Goal: Information Seeking & Learning: Learn about a topic

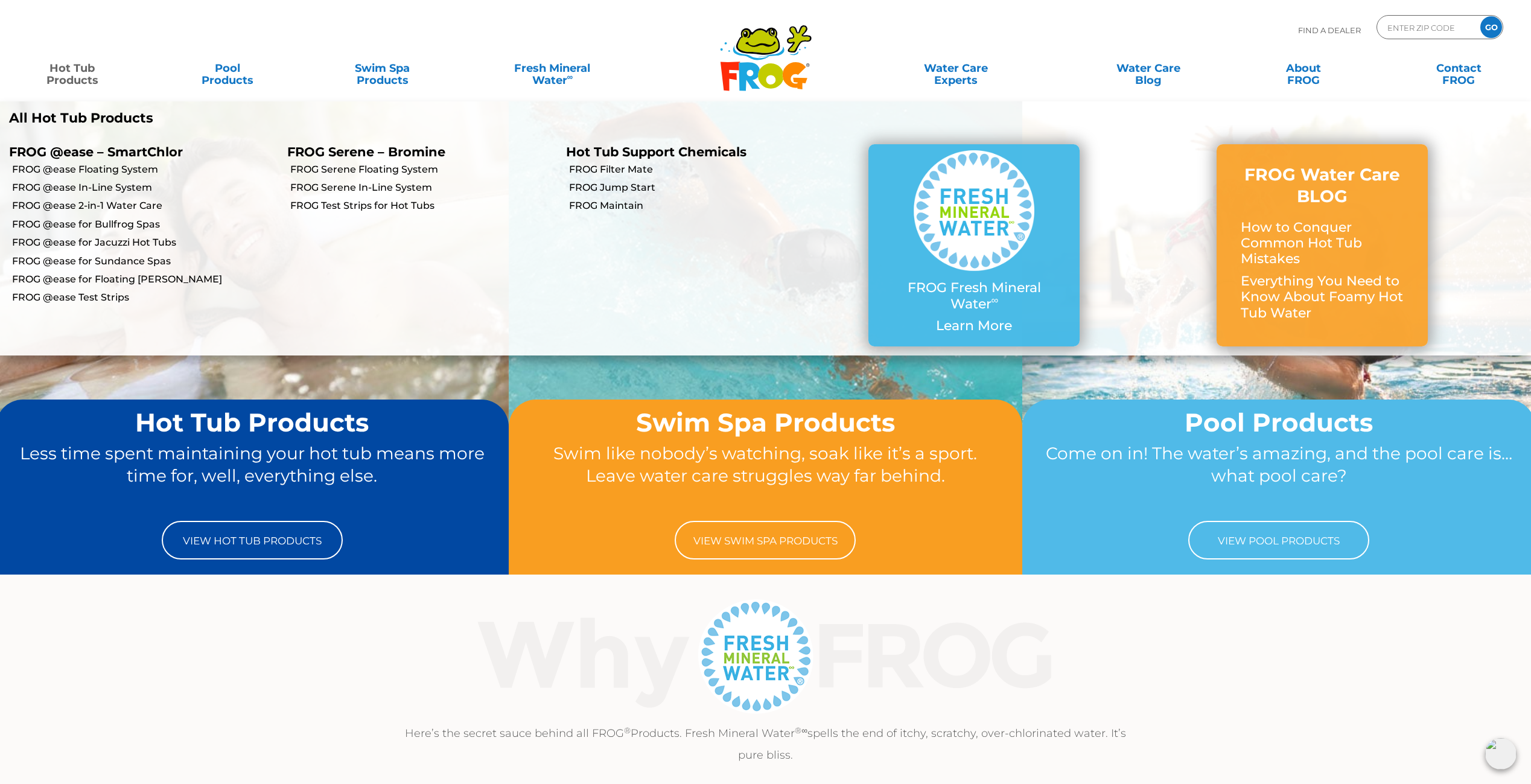
click at [76, 66] on link "Hot Tub Products" at bounding box center [73, 68] width 121 height 24
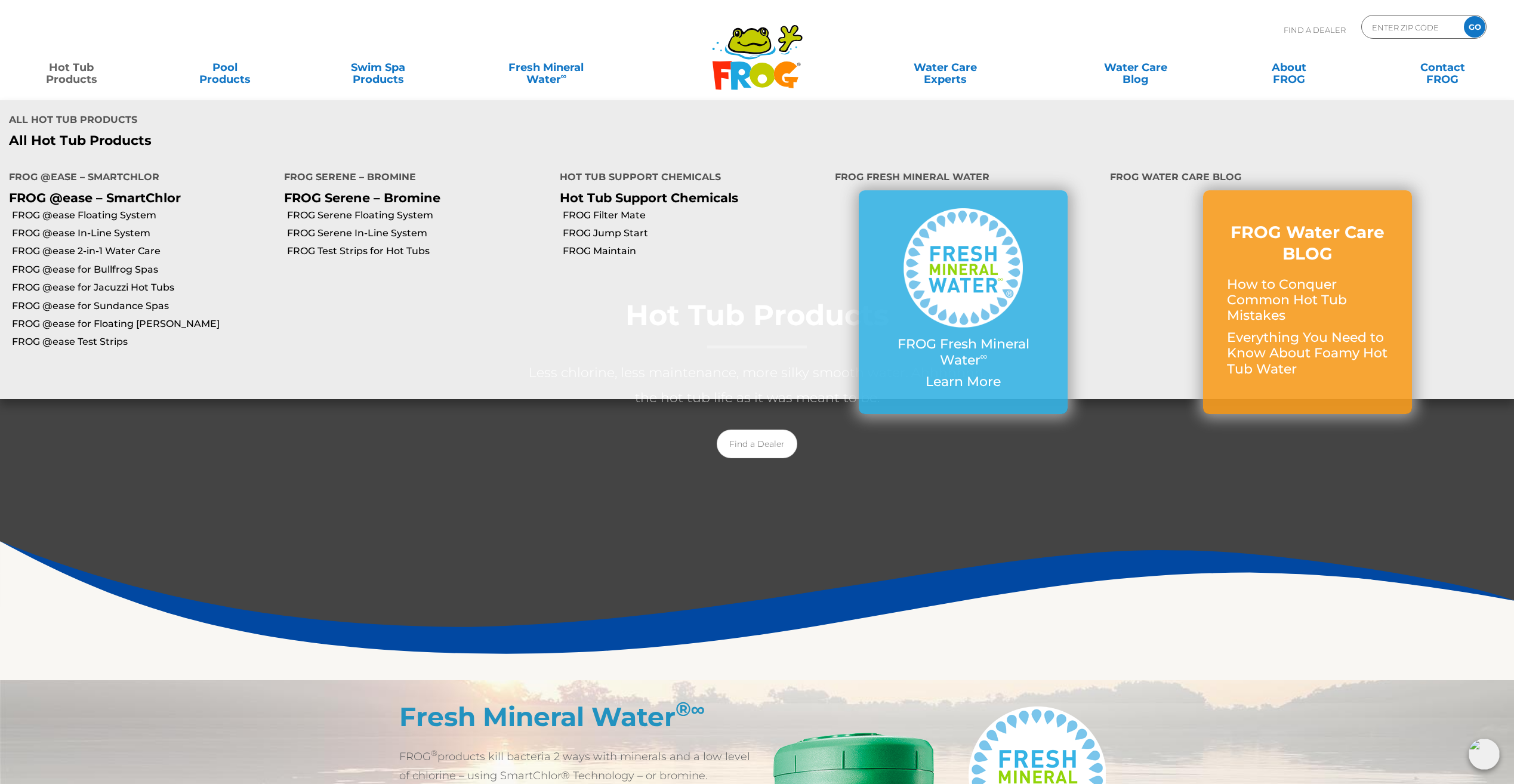
click at [70, 67] on link "Hot Tub Products" at bounding box center [72, 67] width 120 height 24
click at [114, 248] on link "FROG @ease 2-in-1 Water Care" at bounding box center [143, 252] width 263 height 13
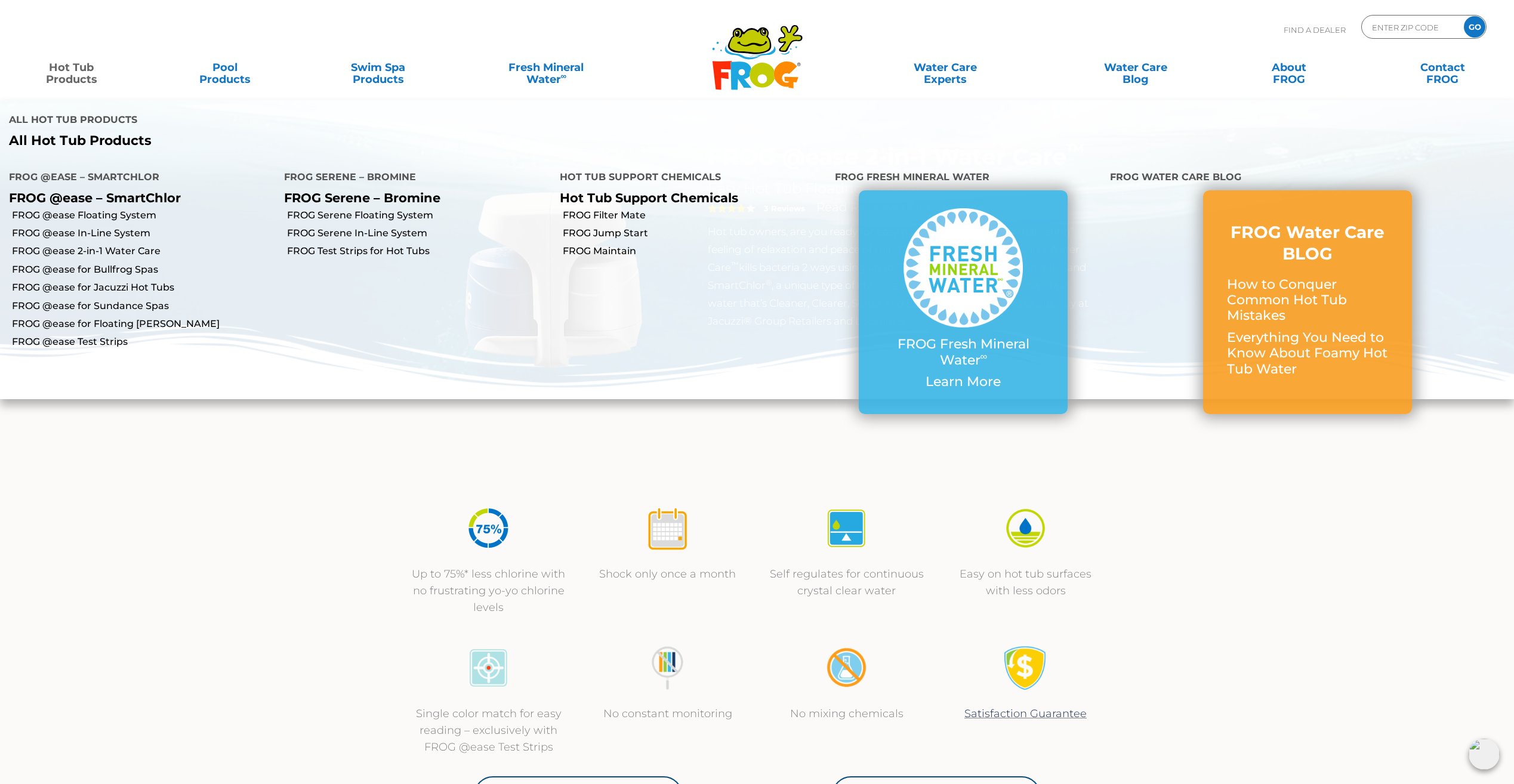
click at [81, 66] on link "Hot Tub Products" at bounding box center [72, 67] width 120 height 24
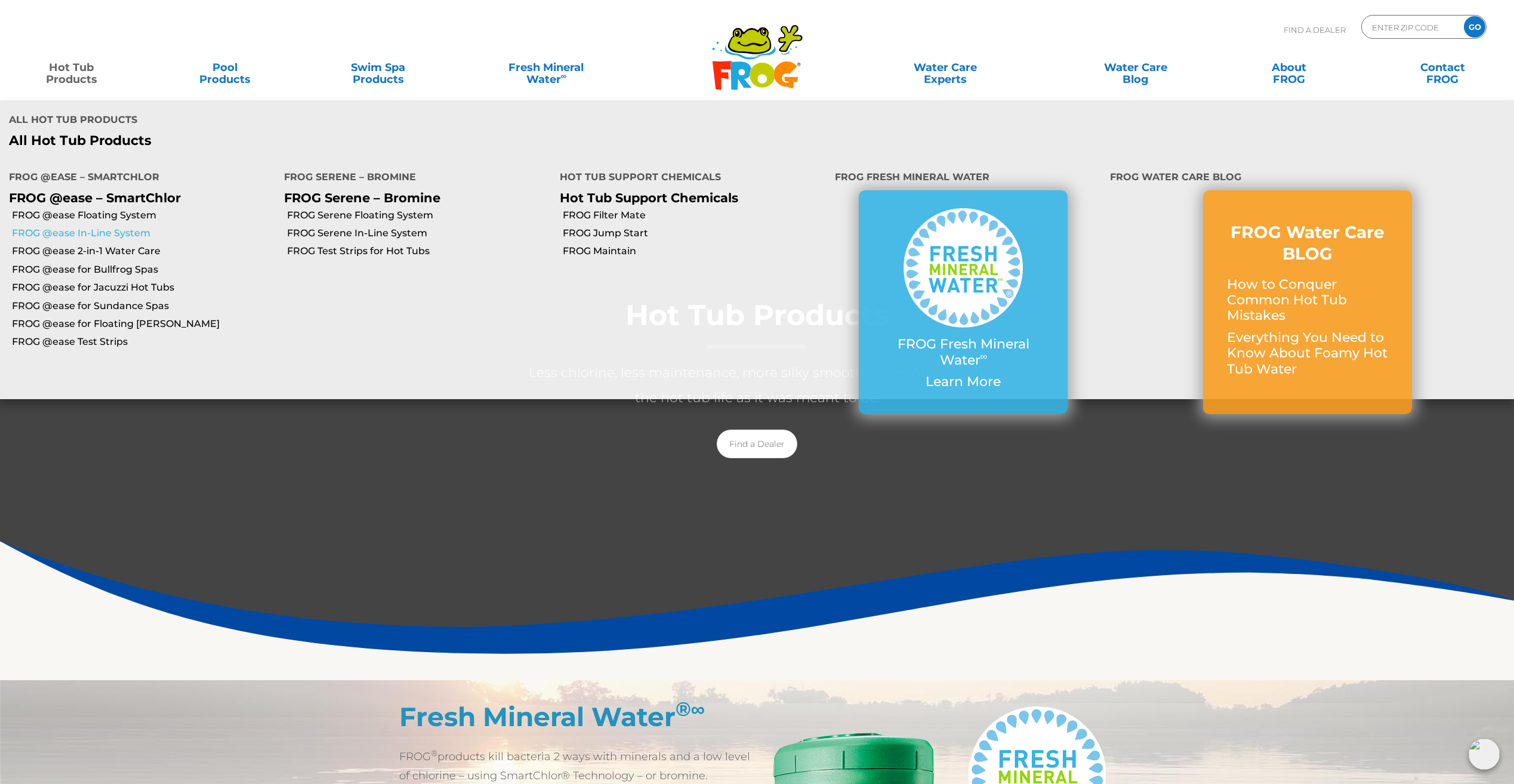
click at [67, 234] on link "FROG @ease In-Line System" at bounding box center [143, 234] width 263 height 13
